Goal: Book appointment/travel/reservation

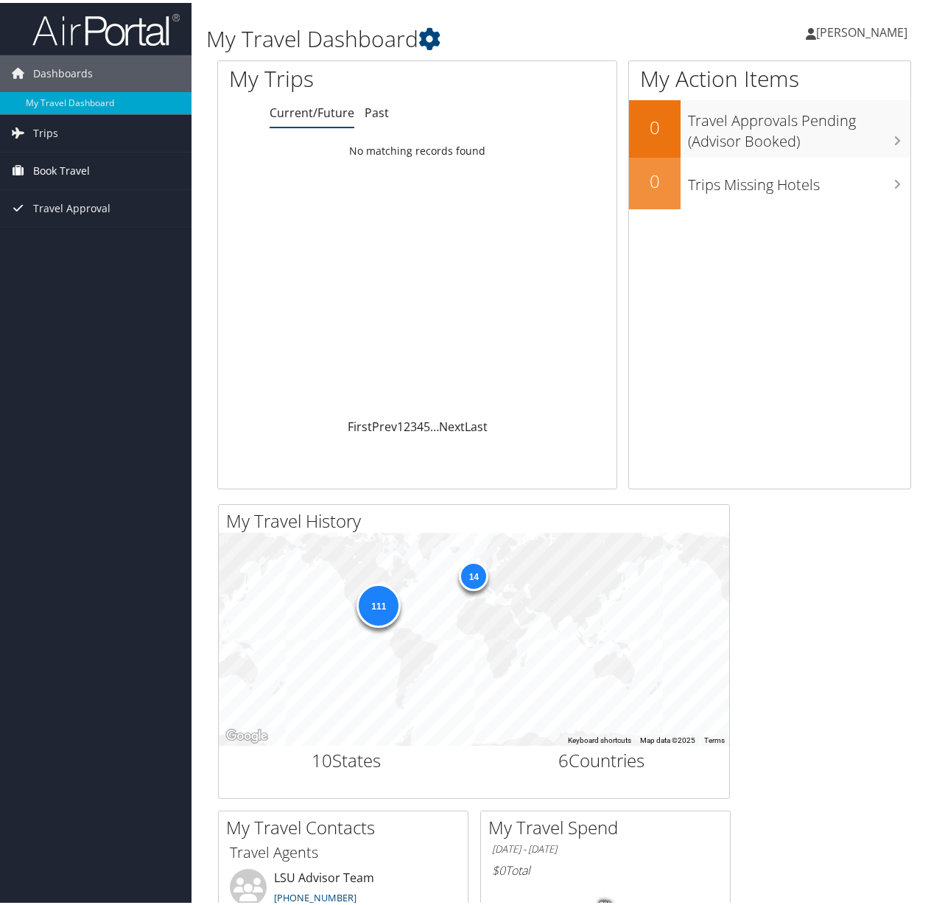
click at [71, 166] on span "Book Travel" at bounding box center [61, 168] width 57 height 37
click at [60, 219] on link "Book/Manage Online Trips" at bounding box center [96, 219] width 192 height 22
